Goal: Task Accomplishment & Management: Manage account settings

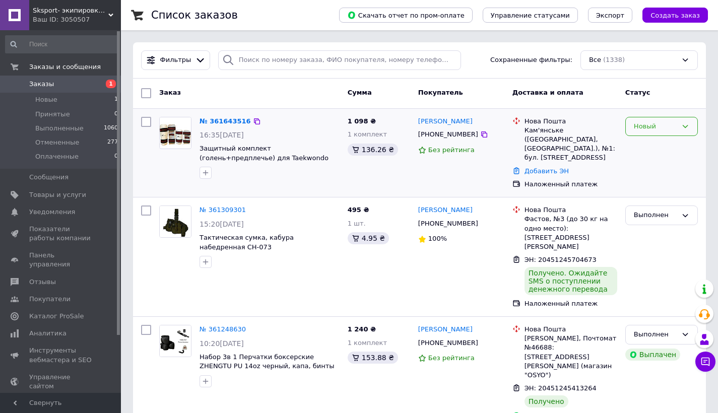
click at [688, 128] on icon at bounding box center [685, 126] width 8 height 8
click at [664, 145] on li "Принят" at bounding box center [662, 147] width 72 height 19
click at [111, 15] on icon at bounding box center [110, 15] width 5 height 5
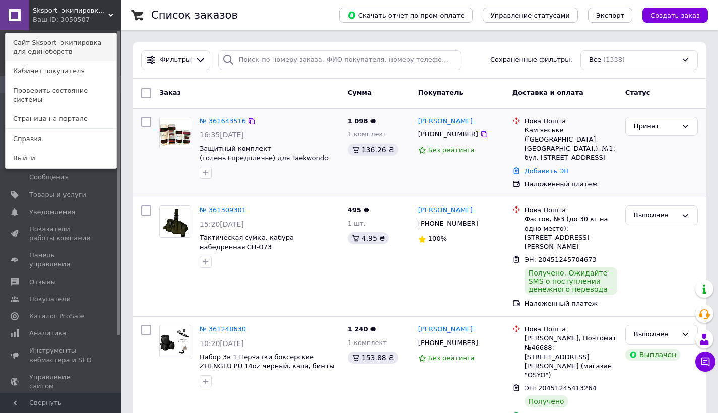
click at [79, 44] on link "Сайт Sksport- экипировка для единоборств" at bounding box center [61, 47] width 111 height 28
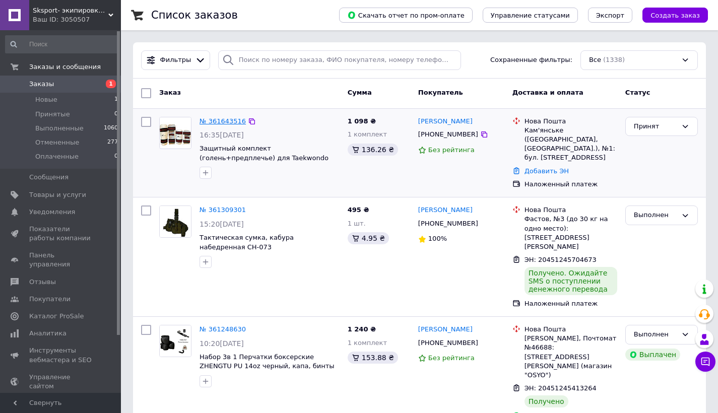
click at [230, 122] on link "№ 361643516" at bounding box center [223, 121] width 46 height 8
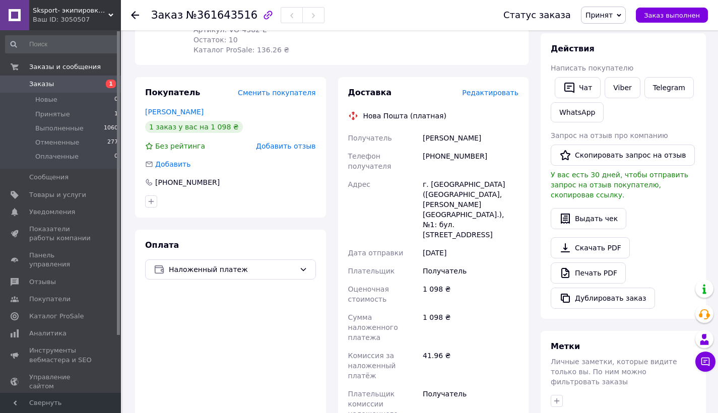
scroll to position [244, 0]
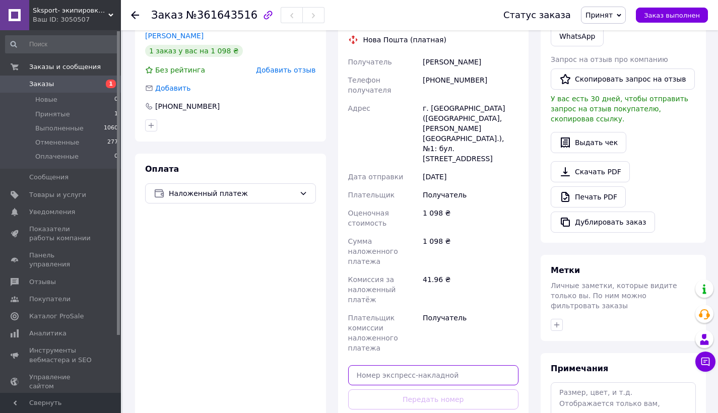
click at [418, 365] on input "text" at bounding box center [433, 375] width 171 height 20
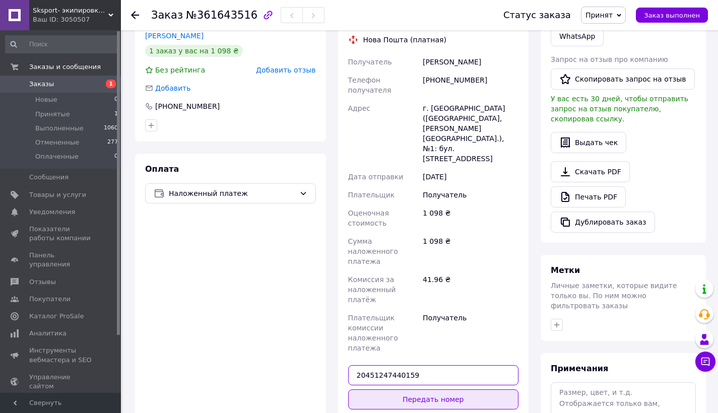
type input "20451247440159"
click at [390, 390] on button "Передать номер" at bounding box center [433, 400] width 171 height 20
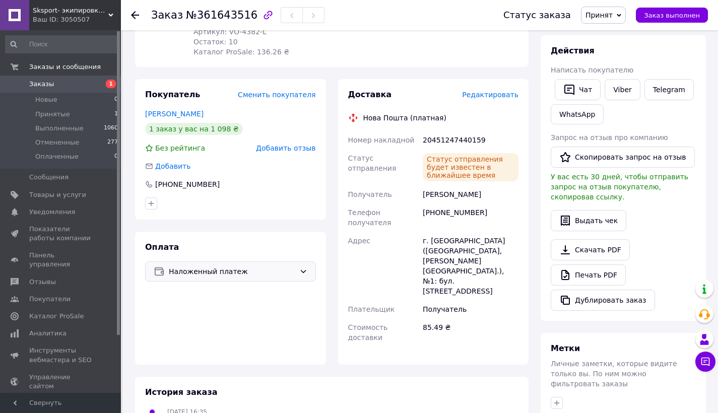
scroll to position [0, 0]
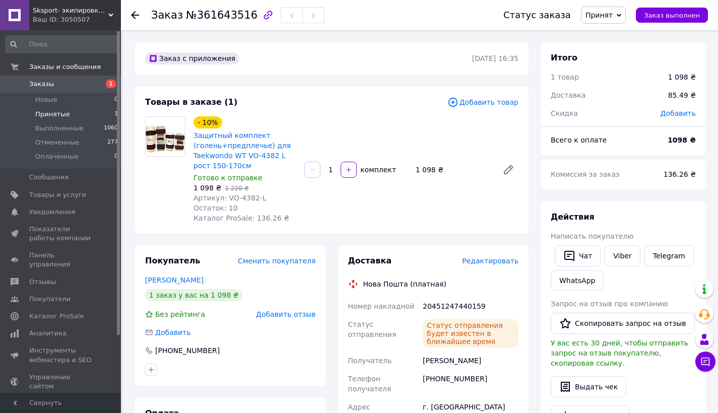
click at [59, 111] on span "Принятые" at bounding box center [52, 114] width 35 height 9
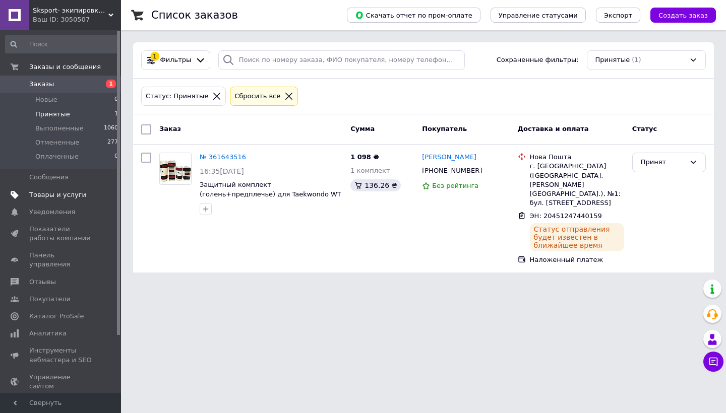
click at [60, 194] on span "Товары и услуги" at bounding box center [57, 195] width 57 height 9
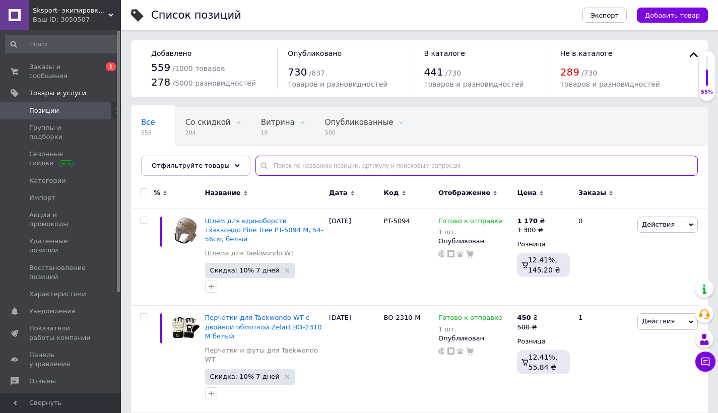
click at [398, 166] on input "text" at bounding box center [477, 166] width 443 height 20
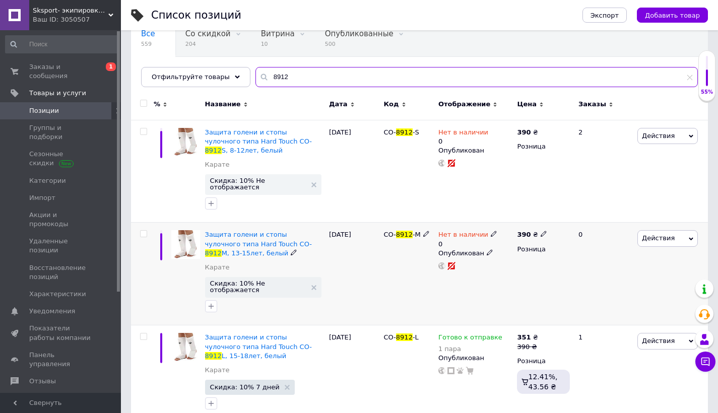
scroll to position [106, 0]
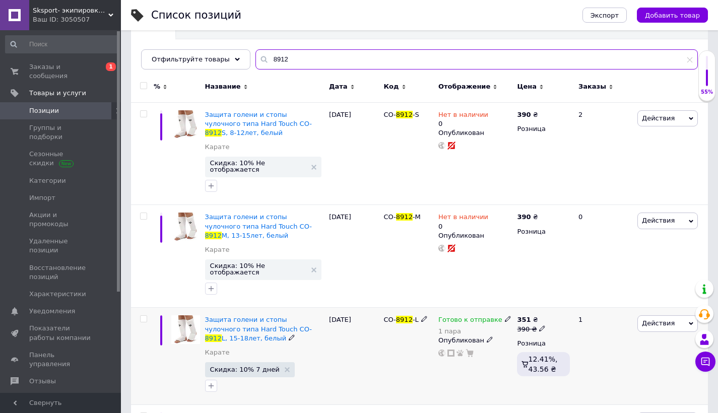
type input "8912"
click at [505, 316] on icon at bounding box center [508, 319] width 6 height 6
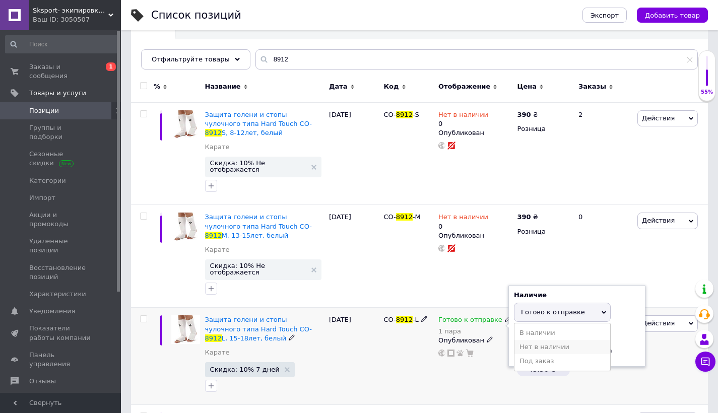
click at [531, 340] on li "Нет в наличии" at bounding box center [563, 347] width 96 height 14
click at [531, 341] on input "1" at bounding box center [552, 351] width 77 height 20
type input "0"
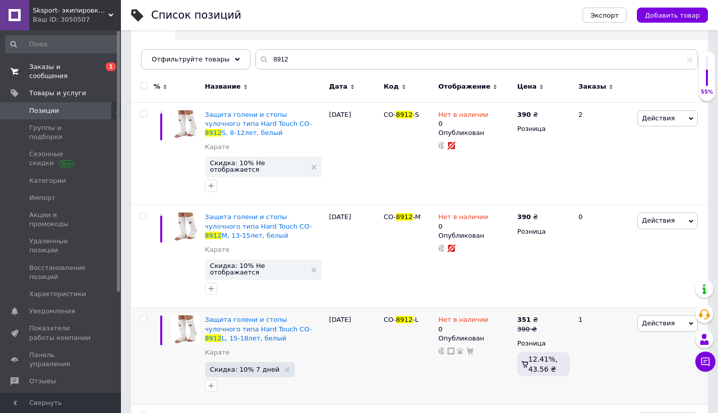
click at [53, 74] on span "Заказы и сообщения" at bounding box center [61, 72] width 64 height 18
